Goal: Task Accomplishment & Management: Manage account settings

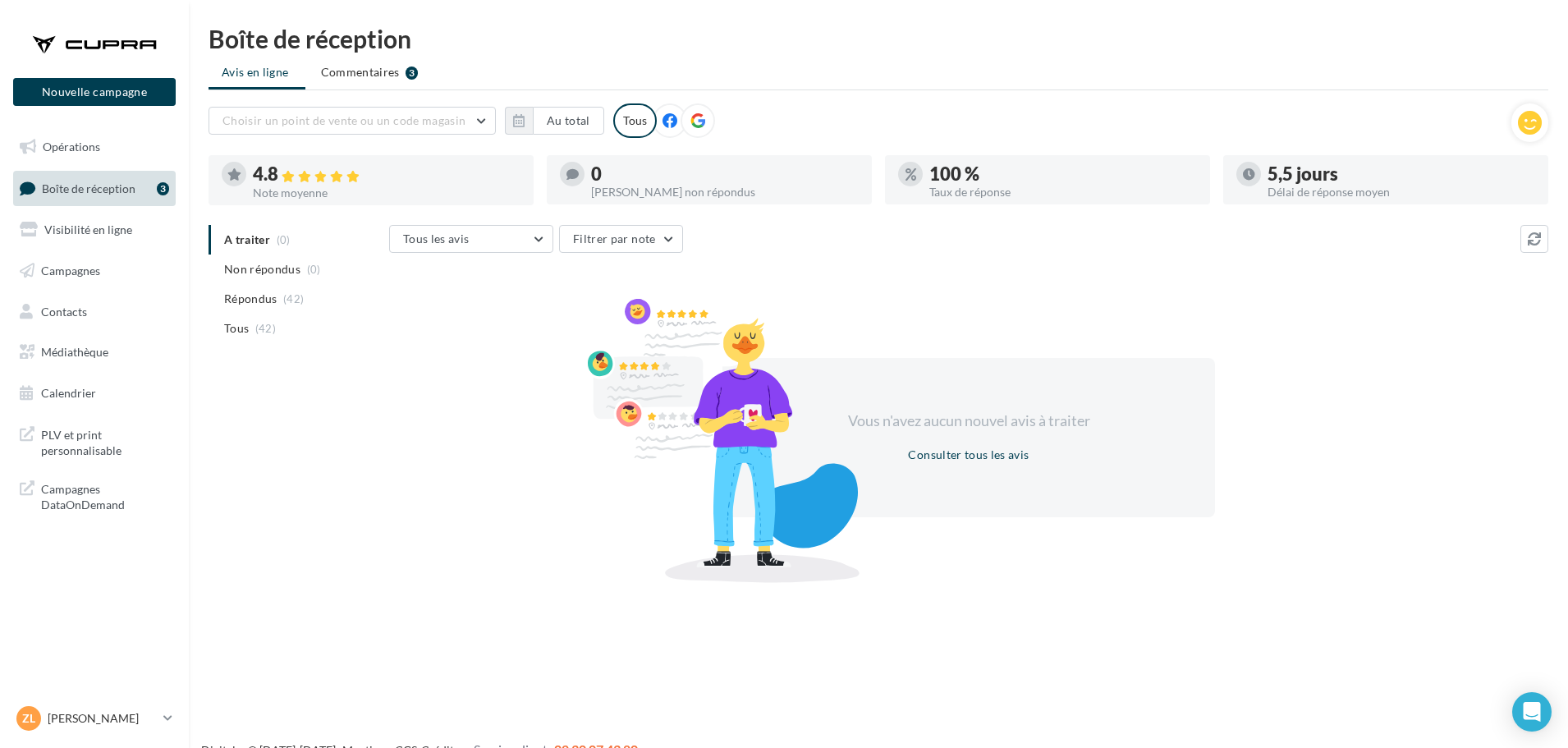
click at [114, 184] on span "Boîte de réception" at bounding box center [88, 187] width 93 height 14
click at [170, 714] on icon at bounding box center [168, 718] width 9 height 14
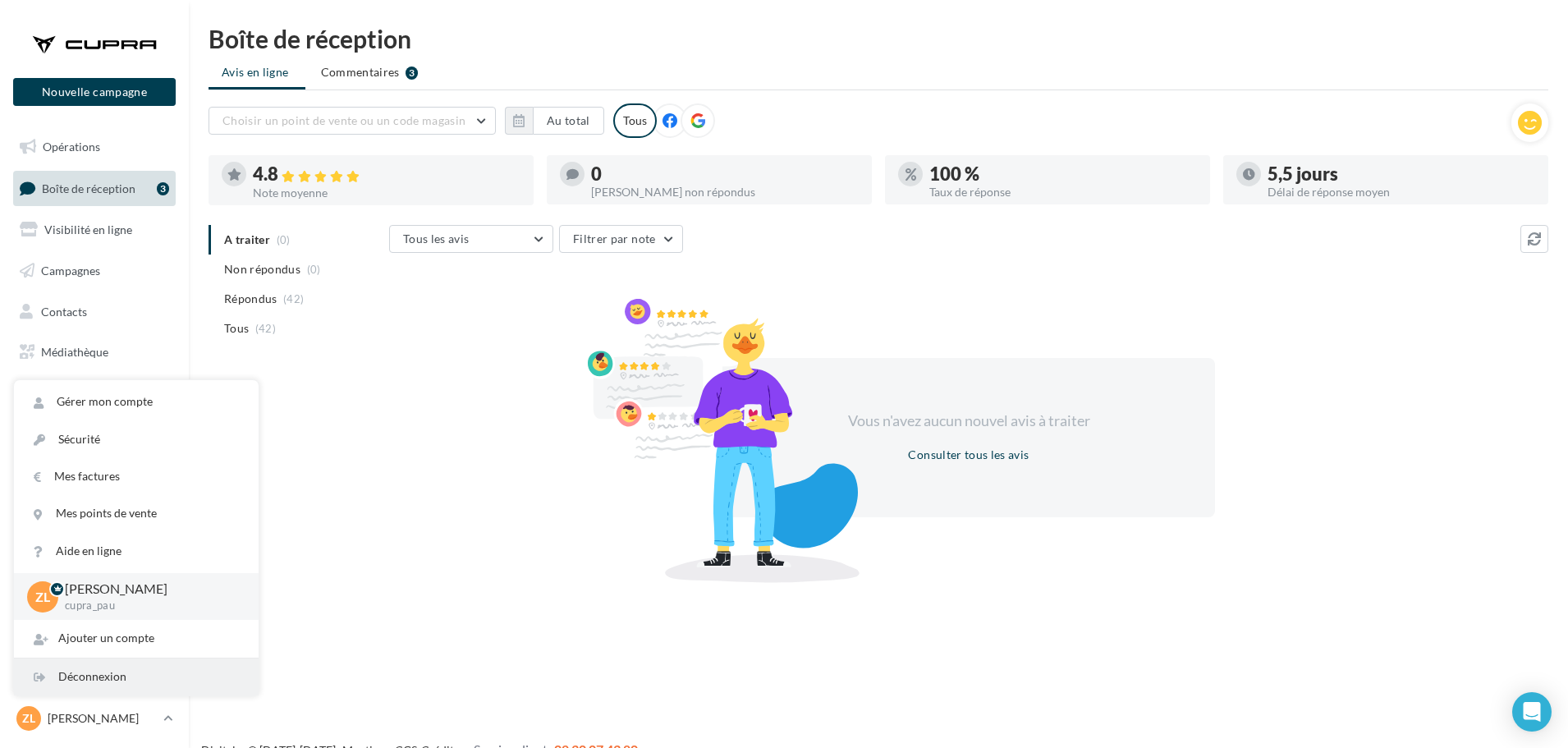
click at [102, 675] on div "Déconnexion" at bounding box center [136, 677] width 245 height 37
